Goal: Information Seeking & Learning: Learn about a topic

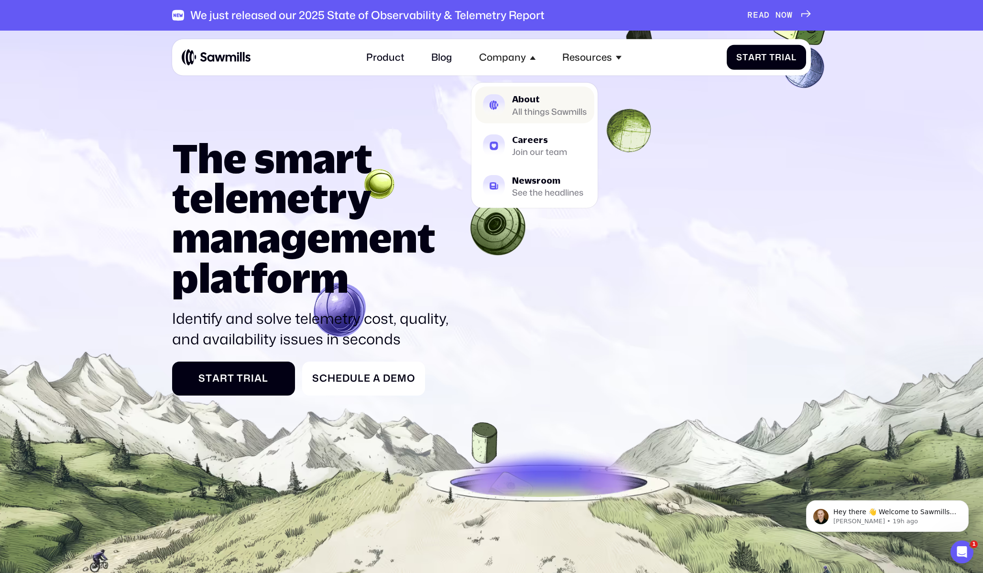
click at [522, 113] on div "All things Sawmills" at bounding box center [549, 111] width 75 height 8
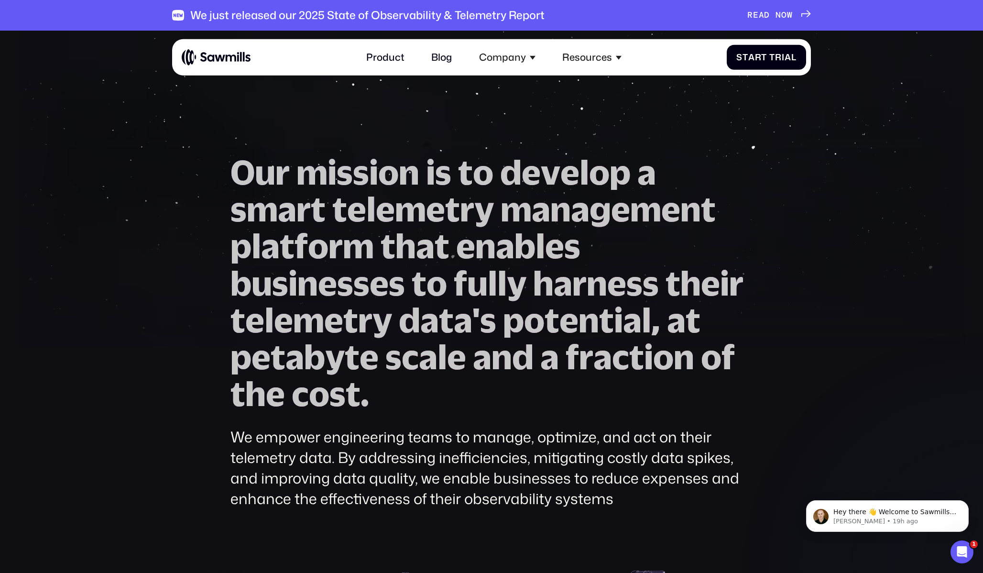
click at [289, 197] on span "a" at bounding box center [287, 208] width 19 height 37
click at [456, 277] on span "f" at bounding box center [460, 283] width 13 height 37
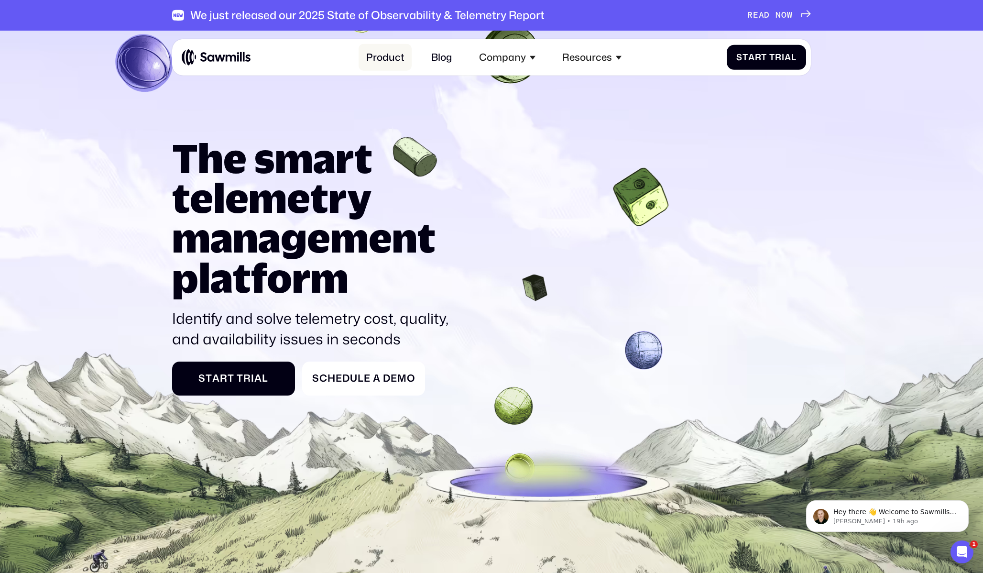
click at [395, 58] on link "Product" at bounding box center [385, 57] width 53 height 26
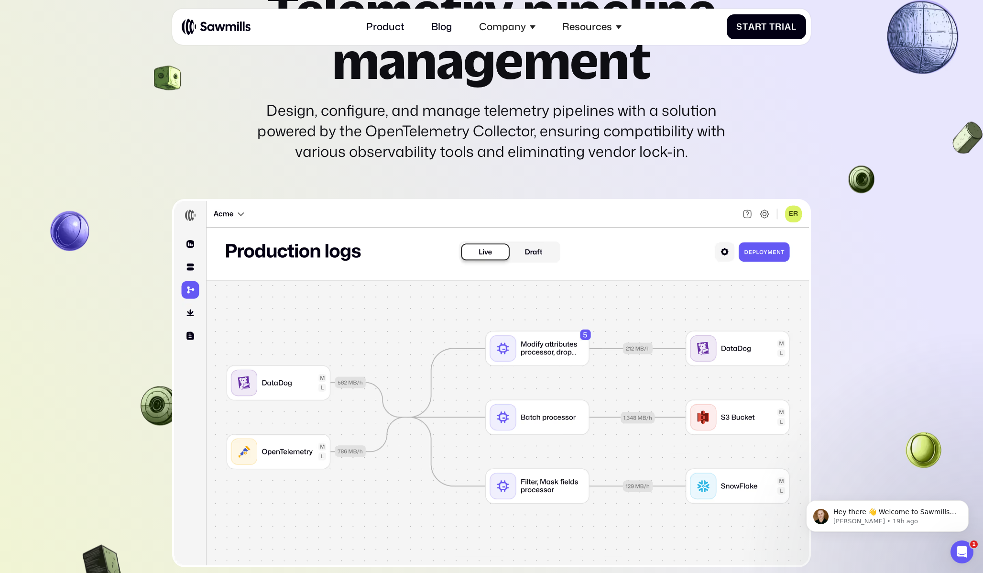
scroll to position [2893, 0]
